Goal: Information Seeking & Learning: Learn about a topic

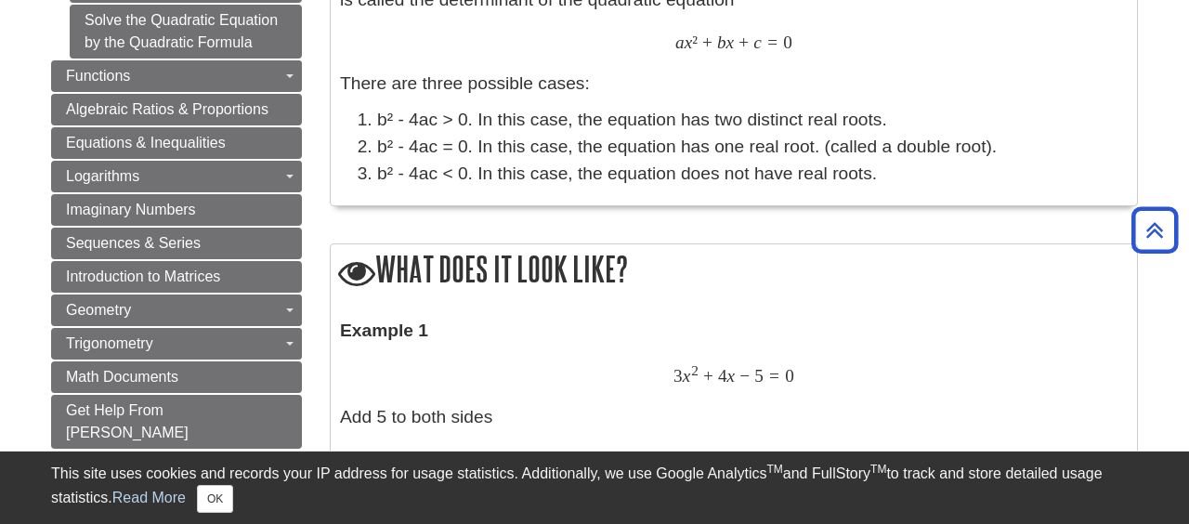
scroll to position [1310, 0]
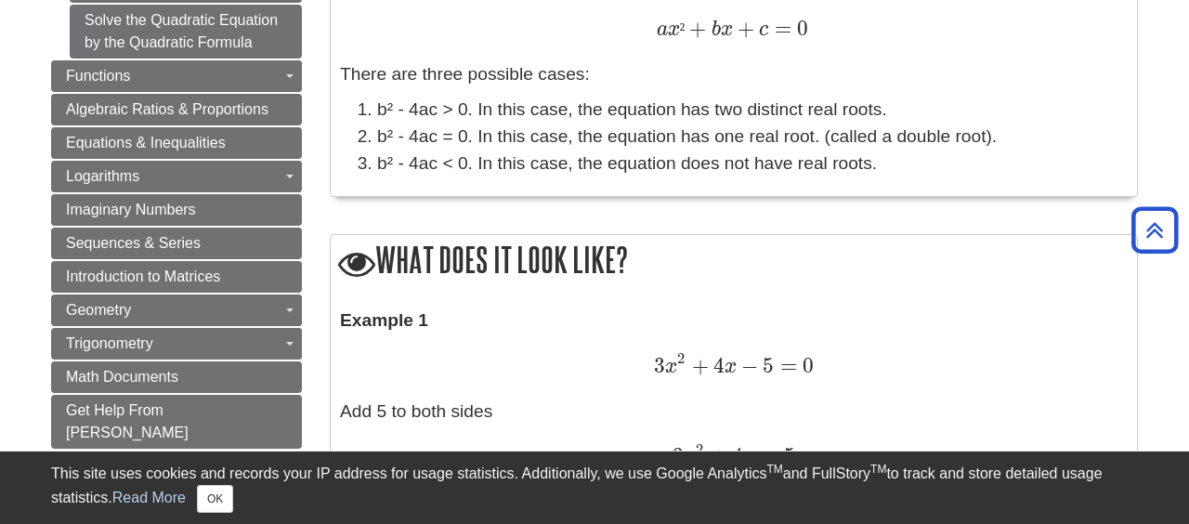
click at [860, 85] on p "There are three possible cases:" at bounding box center [734, 74] width 788 height 27
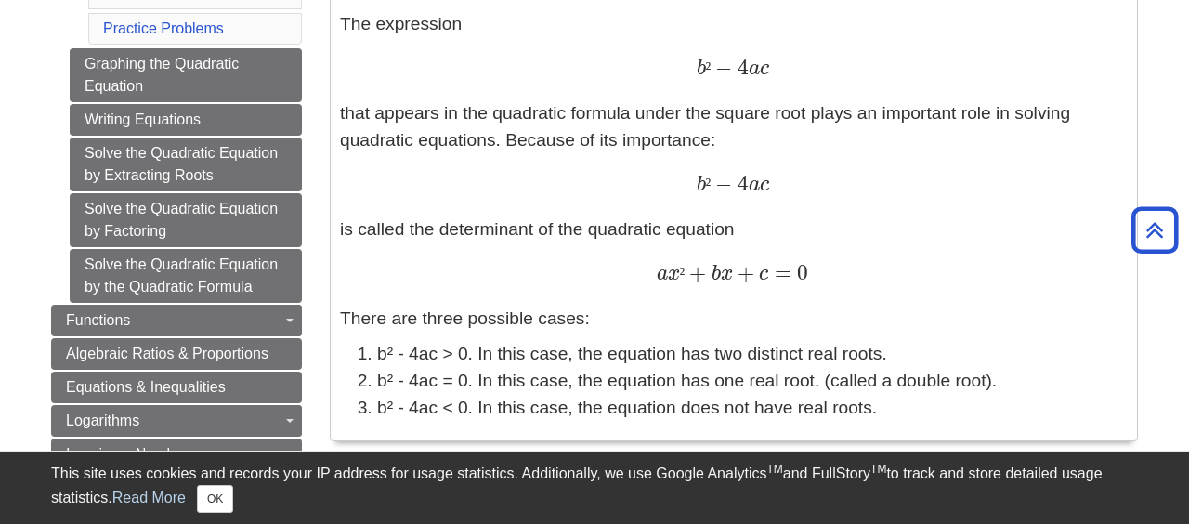
scroll to position [1066, 0]
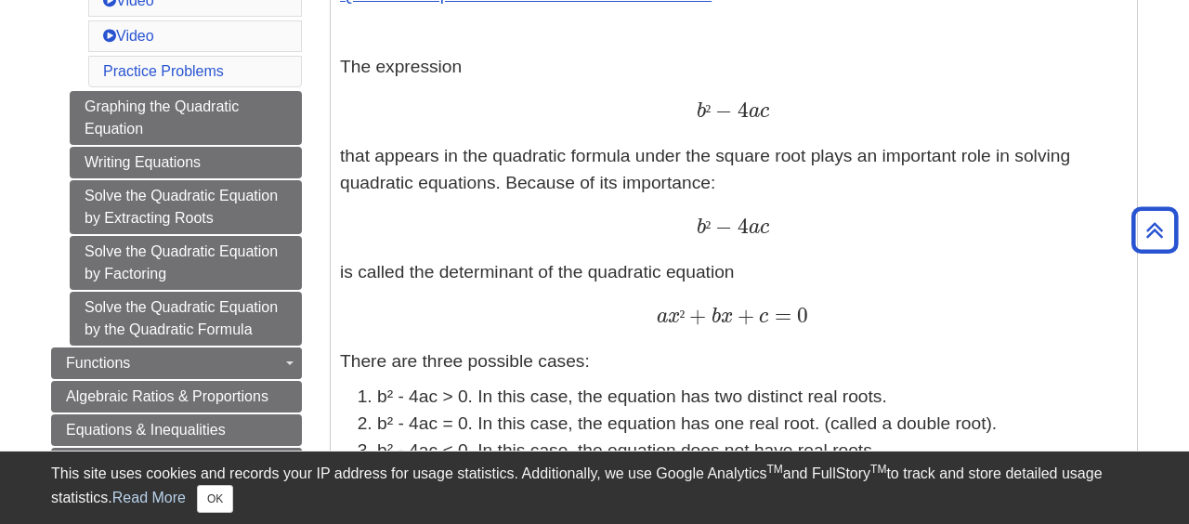
click at [812, 111] on div "b ² − 4 a c b ² − 4 a c" at bounding box center [734, 111] width 788 height 27
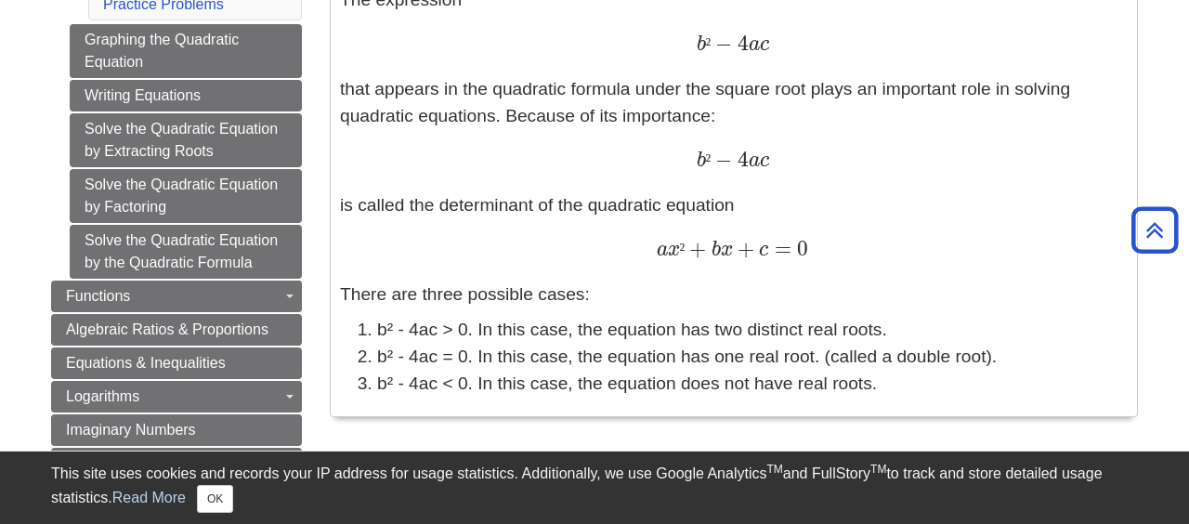
scroll to position [1091, 0]
